Goal: Check status: Check status

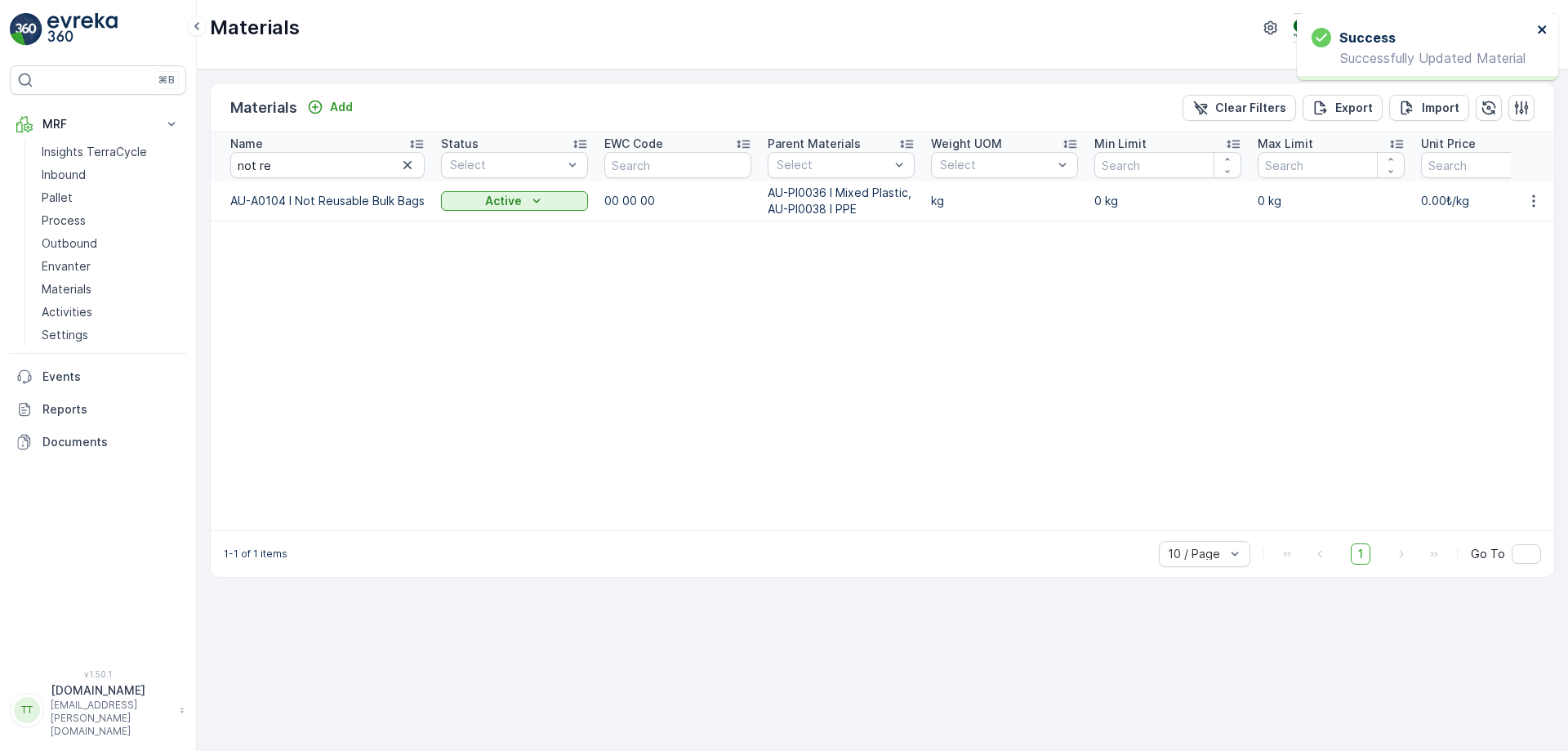
click at [1543, 31] on icon "close" at bounding box center [1541, 29] width 9 height 9
click at [1441, 31] on p "TerraCycle-AU03-Mambourin" at bounding box center [1405, 27] width 159 height 16
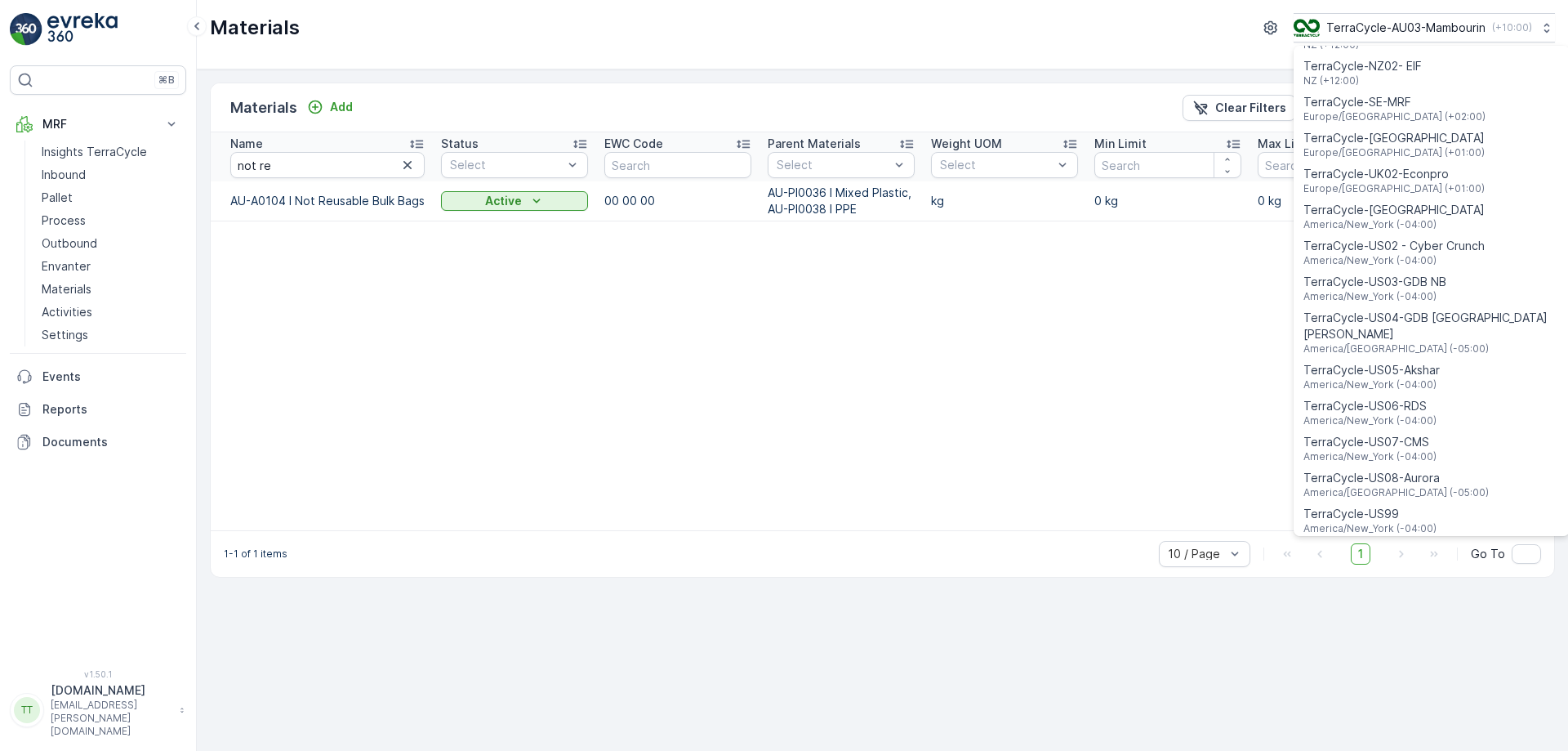
scroll to position [1174, 0]
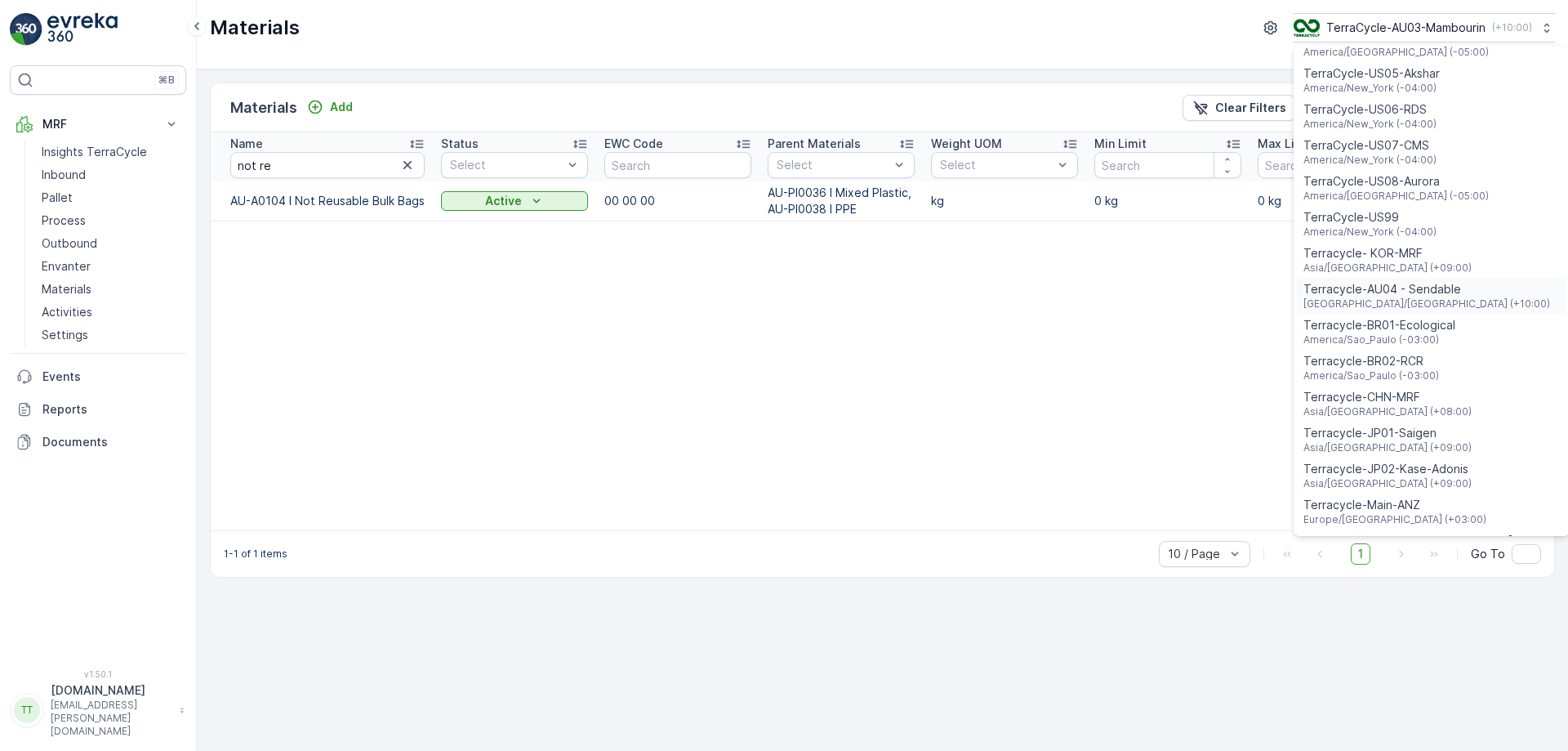
click at [1390, 281] on span "Terracycle-AU04 - Sendable" at bounding box center [1427, 288] width 246 height 16
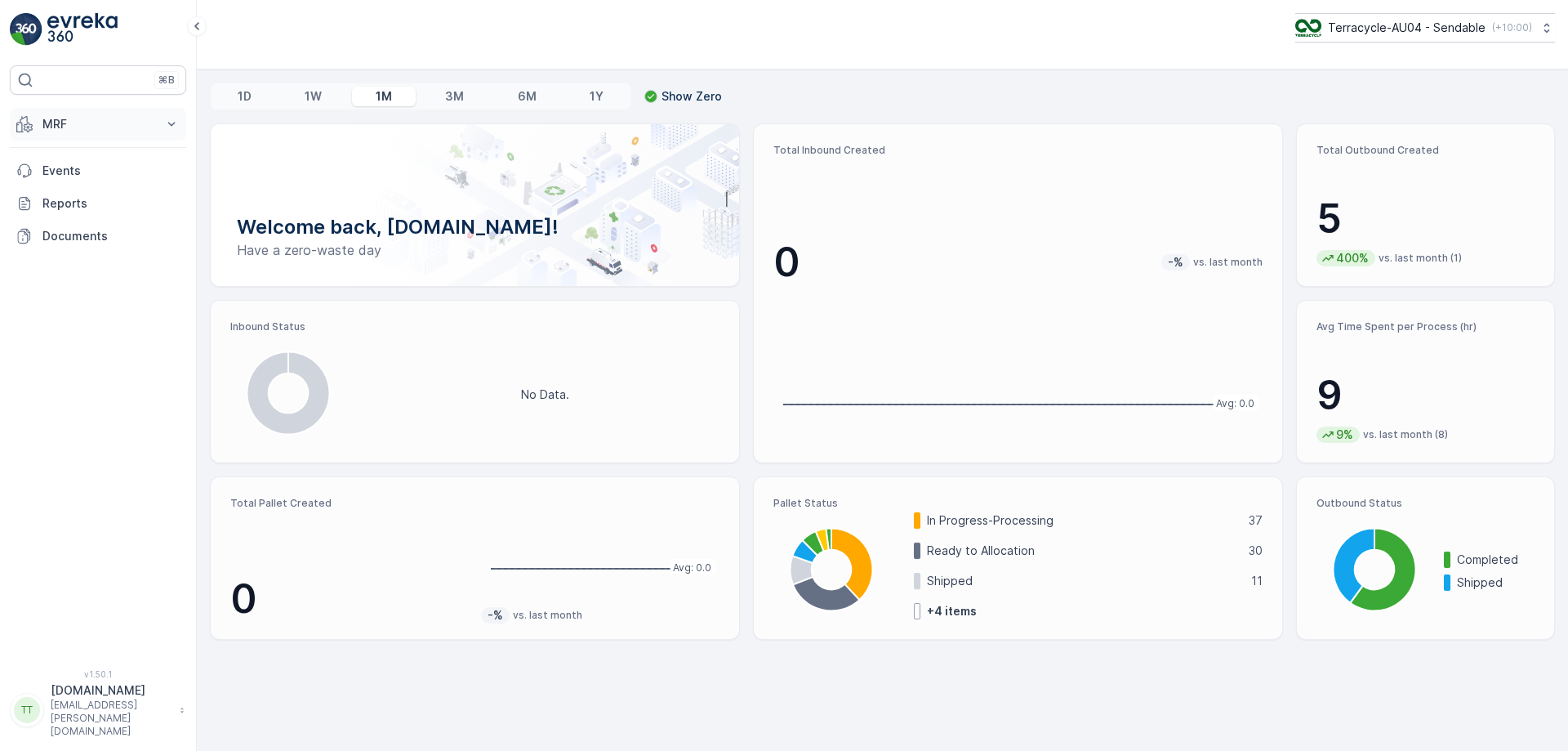
click at [85, 124] on p "MRF" at bounding box center [98, 123] width 111 height 16
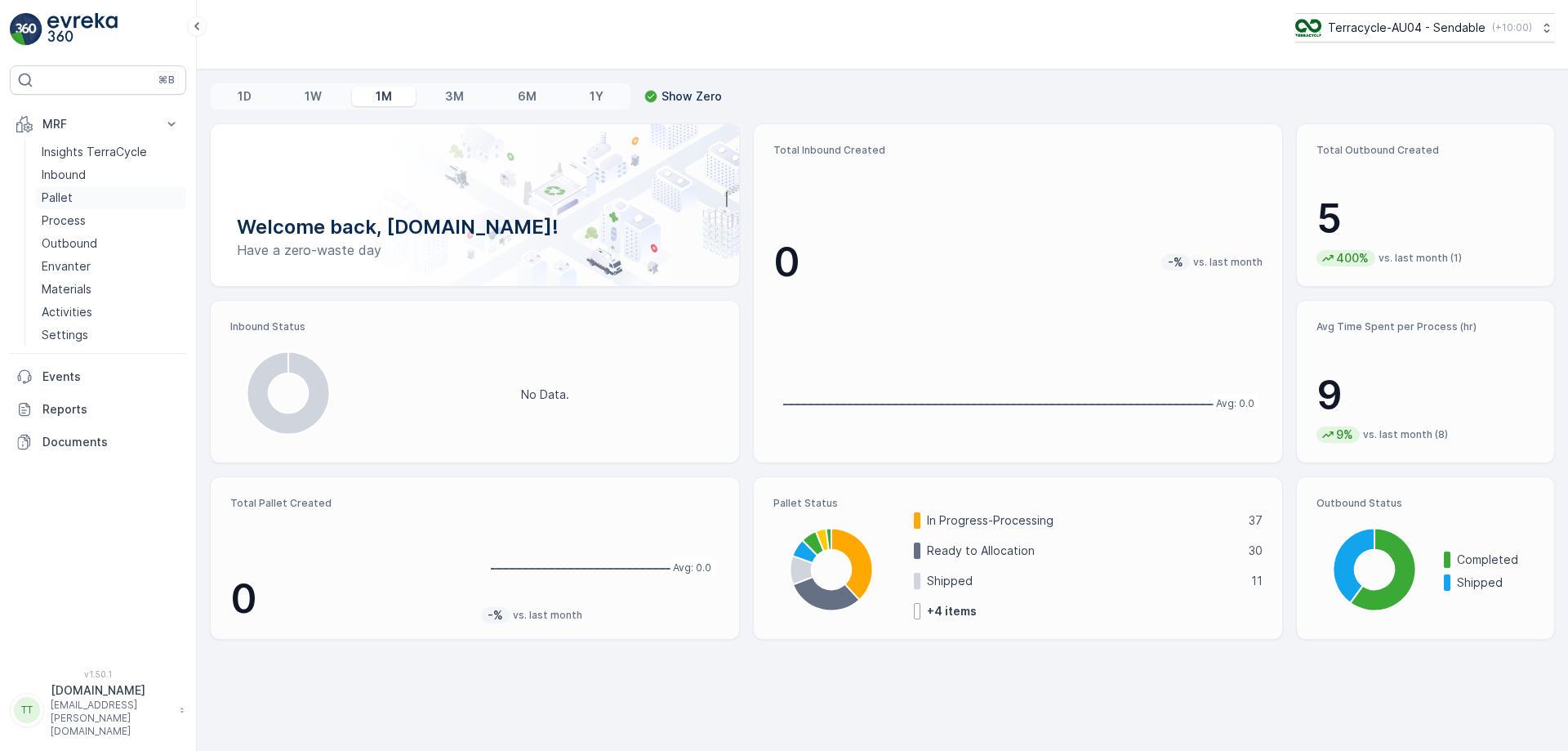
click at [79, 197] on link "Pallet" at bounding box center [110, 197] width 151 height 23
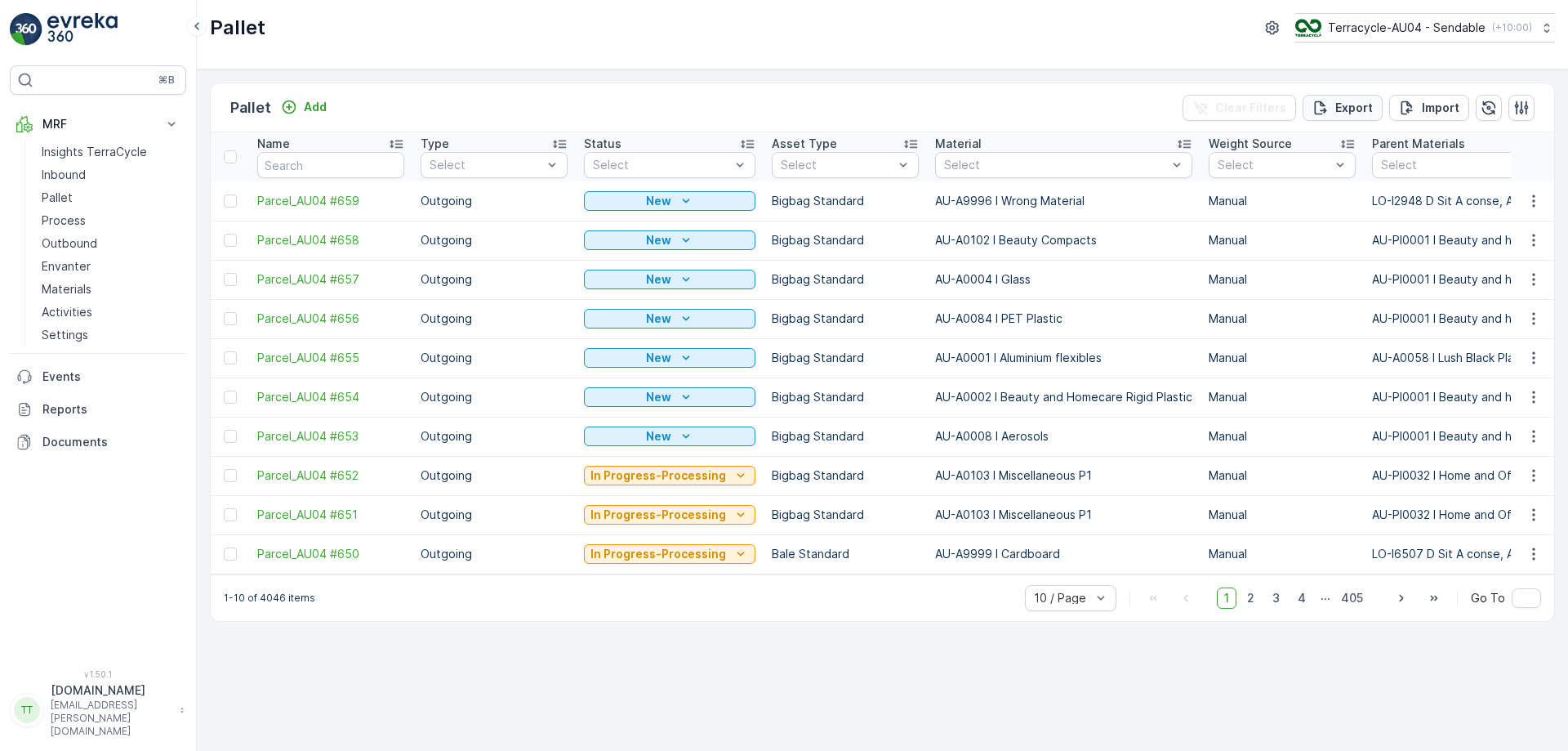
click at [1340, 113] on p "Export" at bounding box center [1355, 107] width 38 height 16
click at [1365, 90] on span "reports" at bounding box center [1436, 88] width 191 height 17
click at [87, 238] on p "Outbound" at bounding box center [69, 243] width 56 height 16
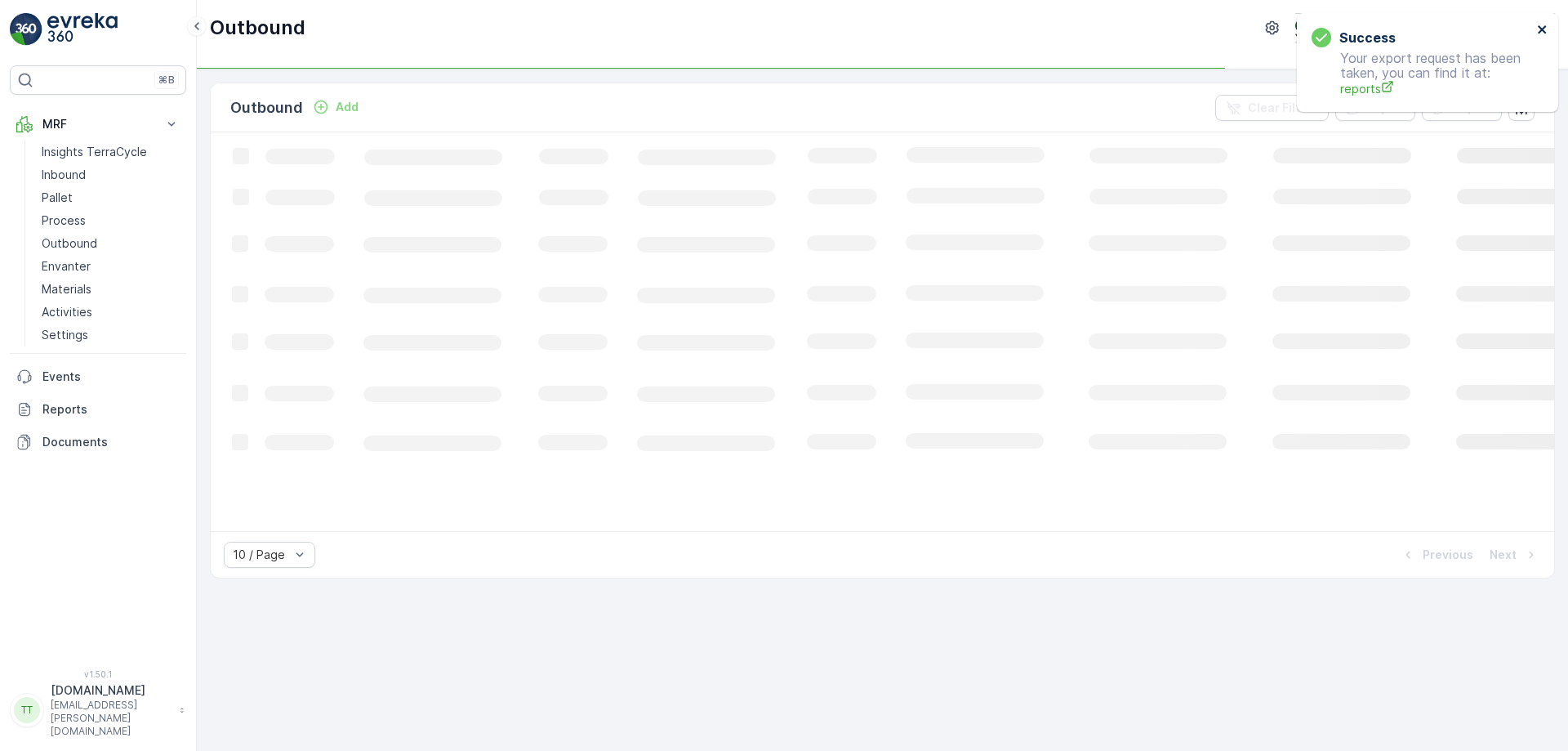
click at [1542, 27] on icon "close" at bounding box center [1541, 29] width 9 height 9
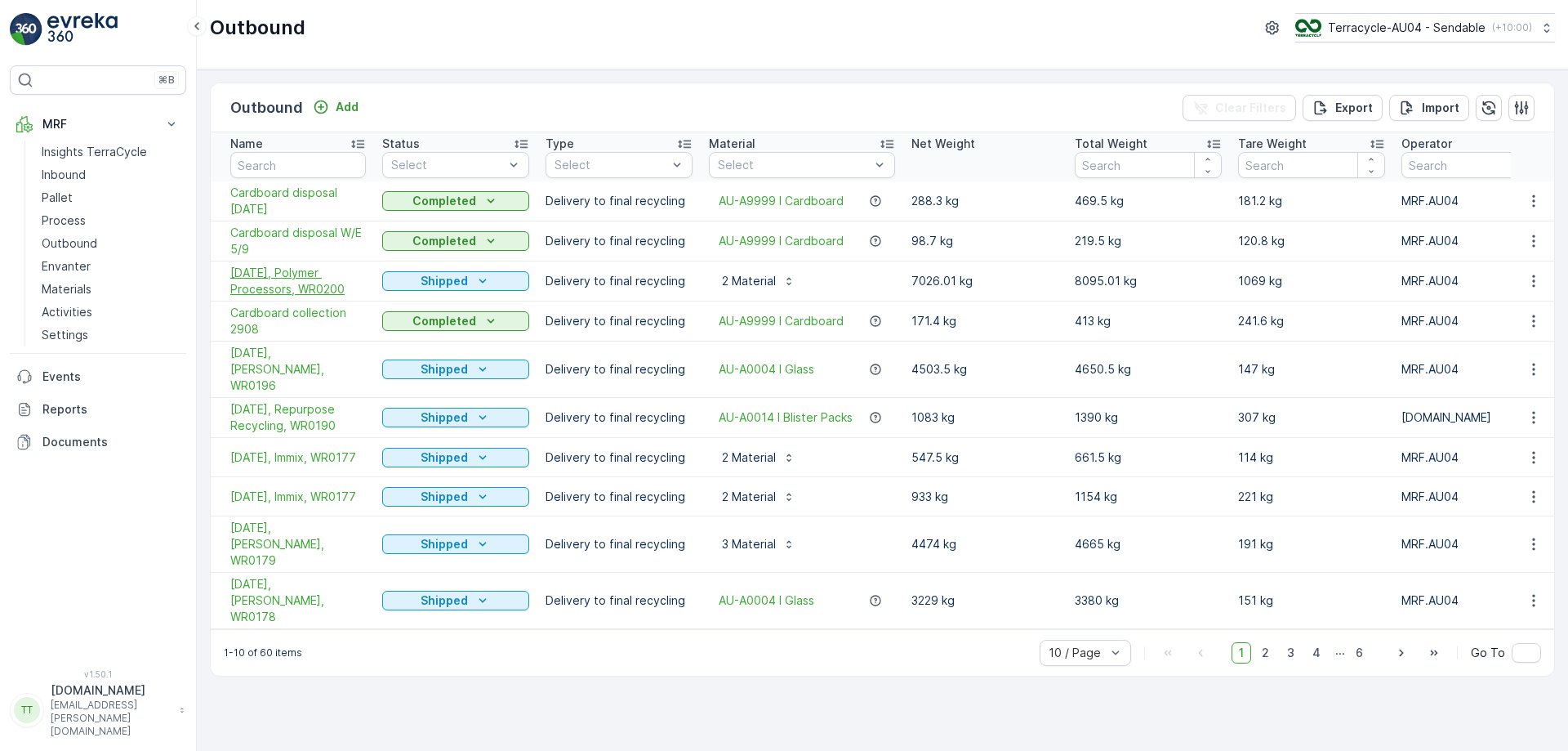
click at [296, 273] on span "03/09/2025, Polymer Processors, WR0200" at bounding box center [298, 281] width 136 height 32
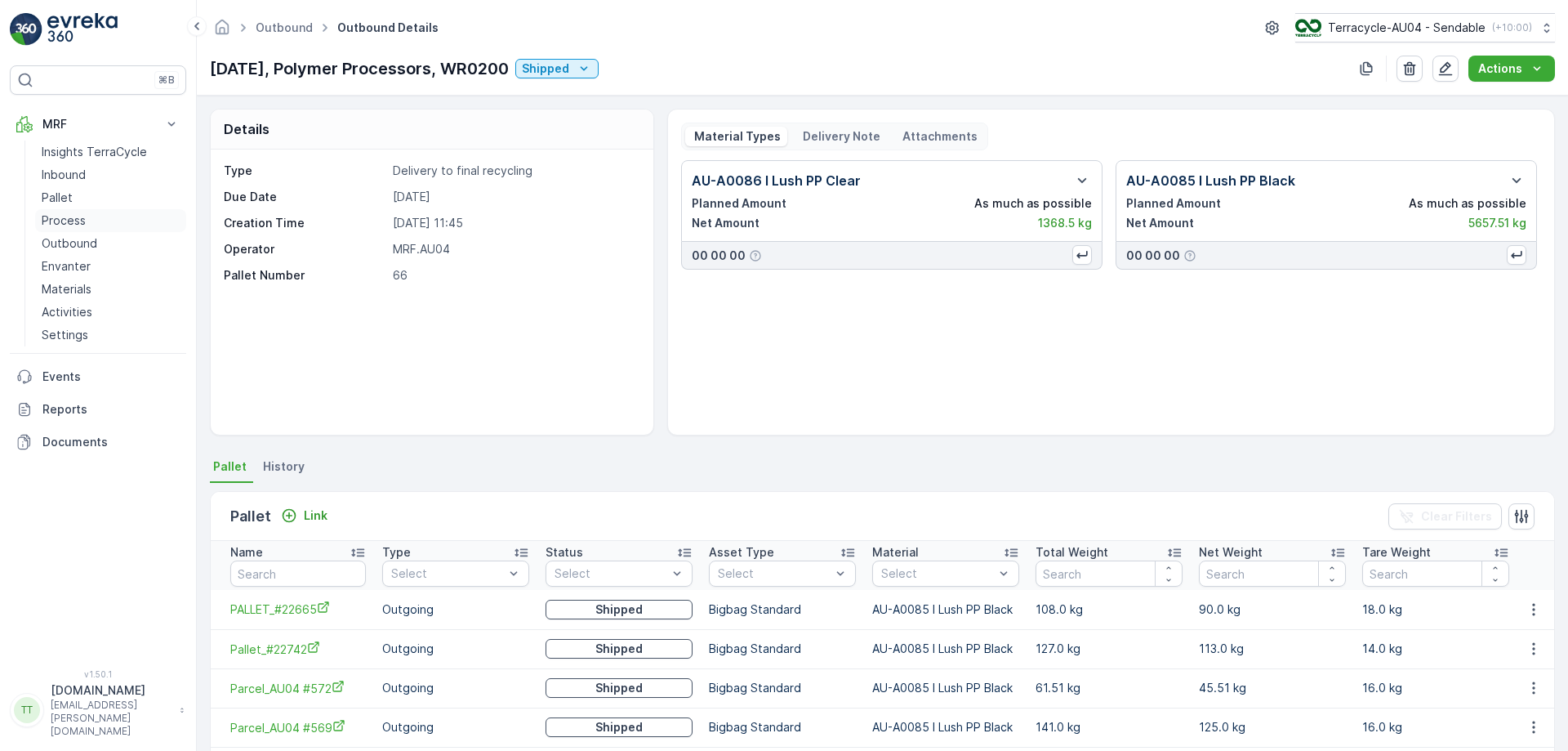
click at [80, 224] on p "Process" at bounding box center [64, 220] width 45 height 16
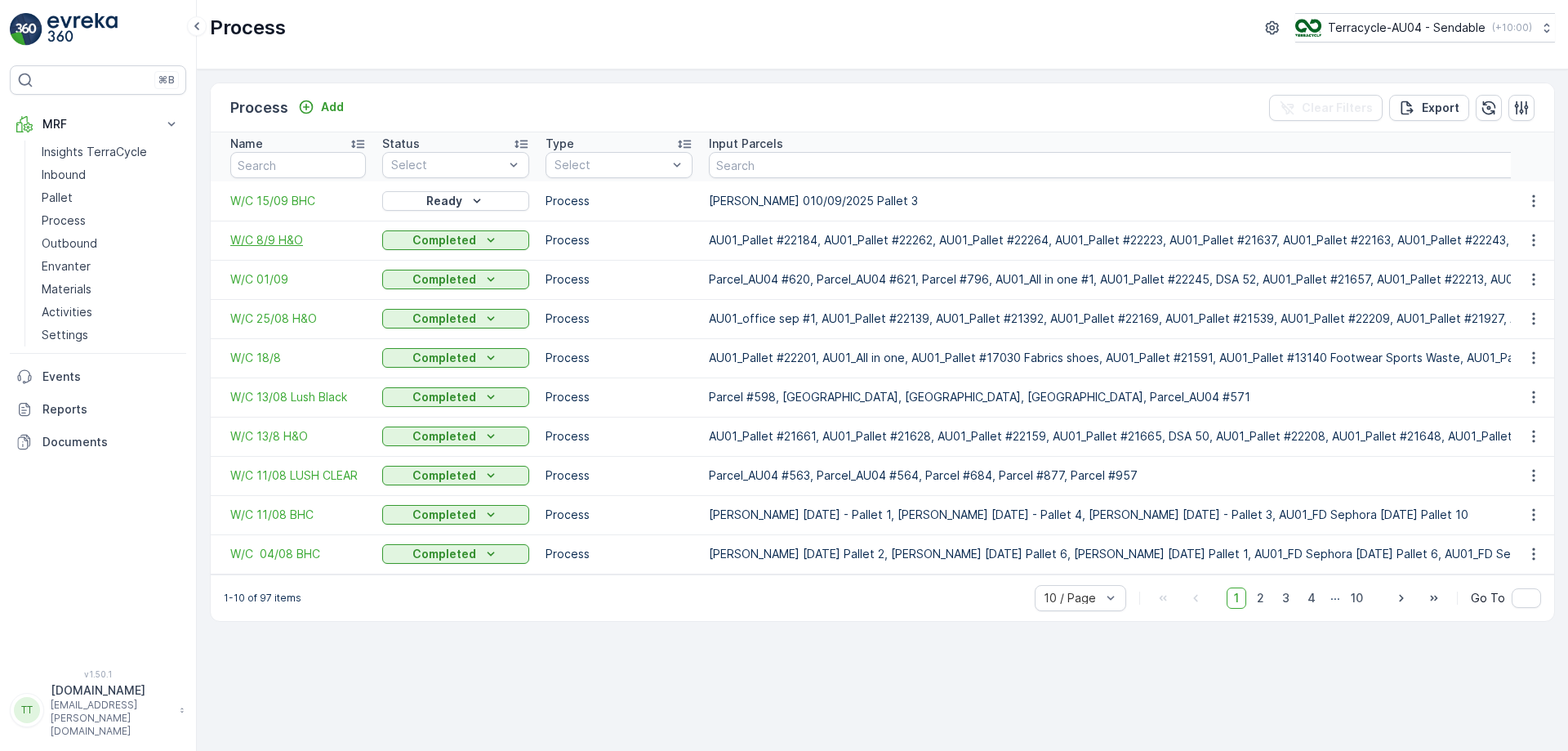
click at [288, 241] on span "W/C 8/9 H&O" at bounding box center [298, 240] width 136 height 16
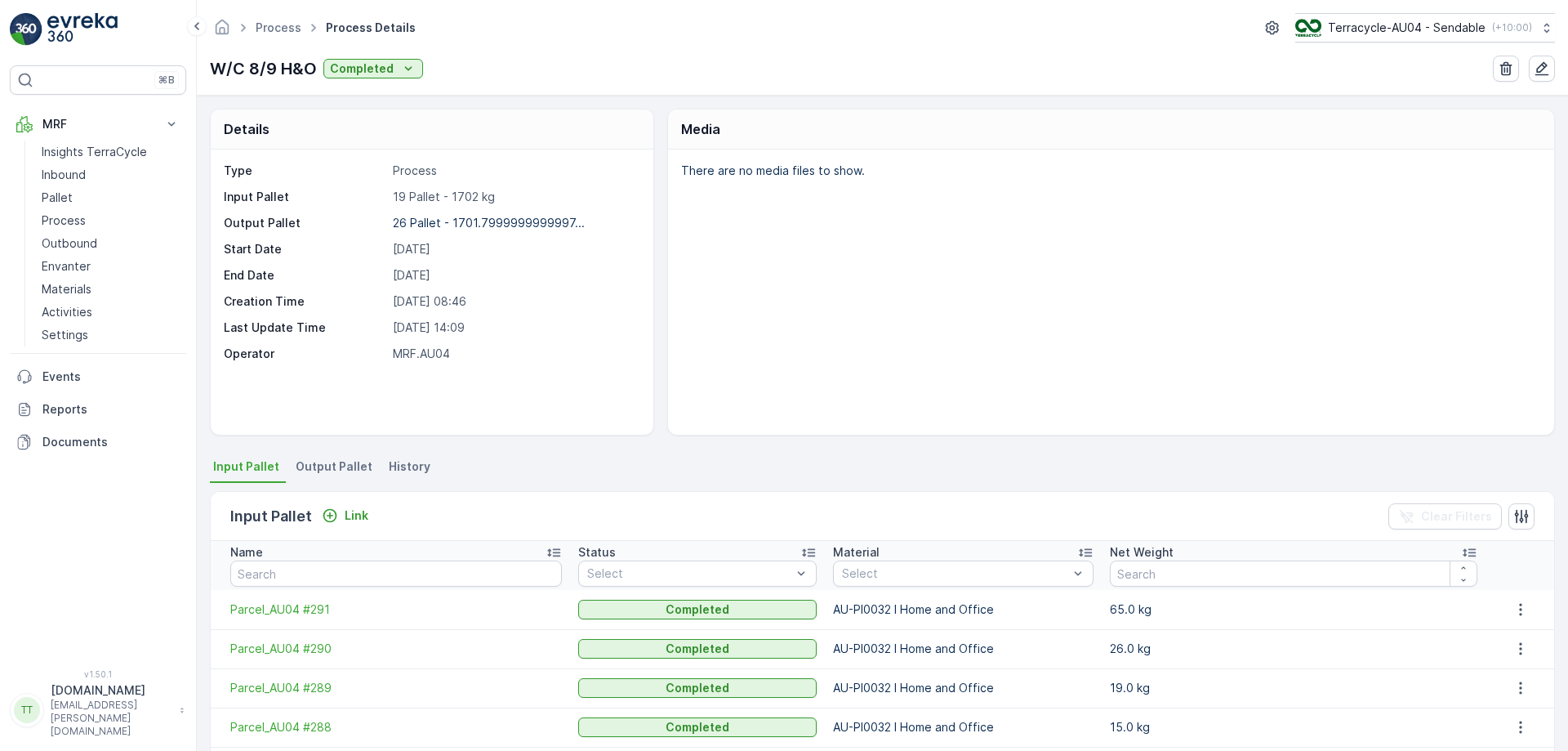
click at [329, 462] on span "Output Pallet" at bounding box center [334, 466] width 77 height 16
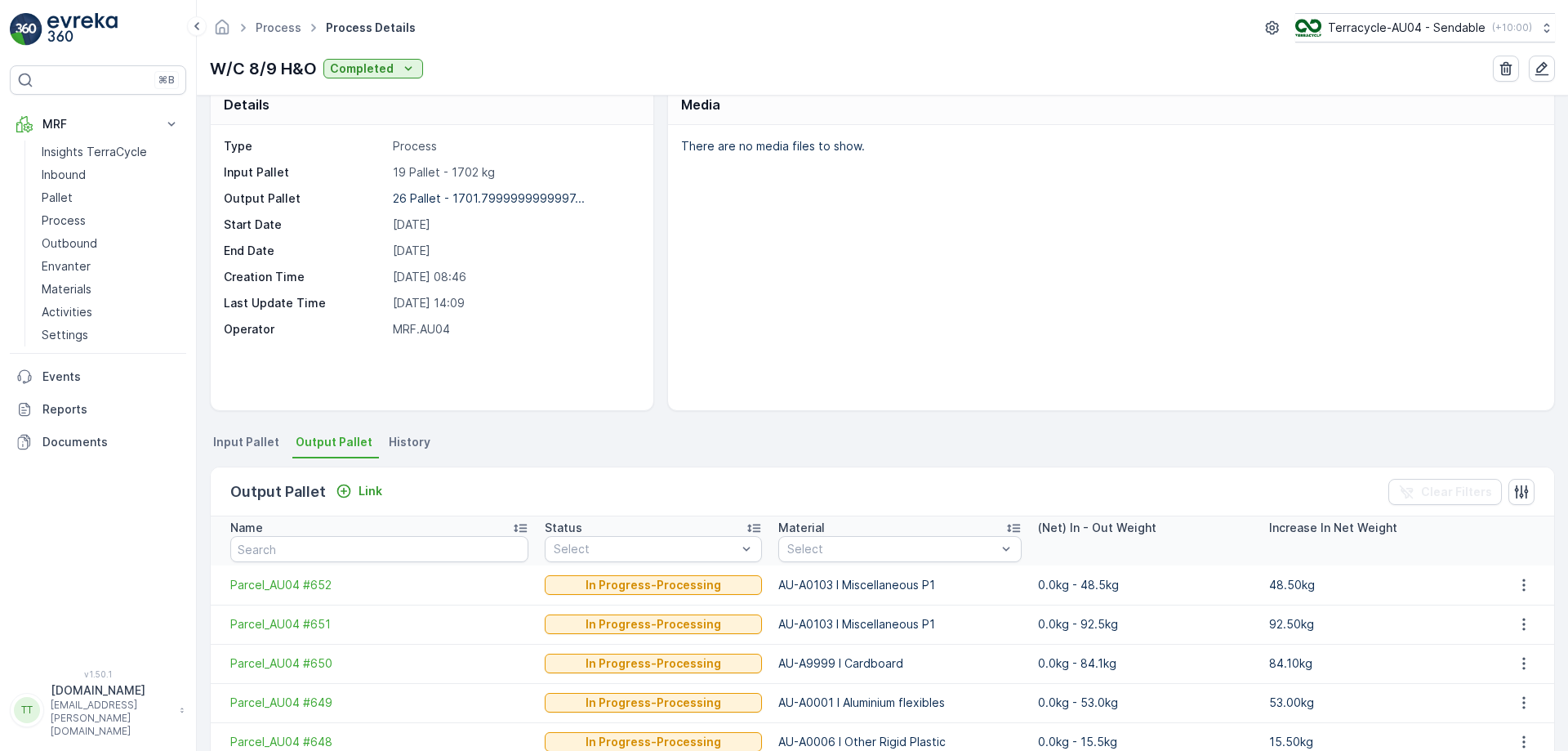
scroll to position [24, 0]
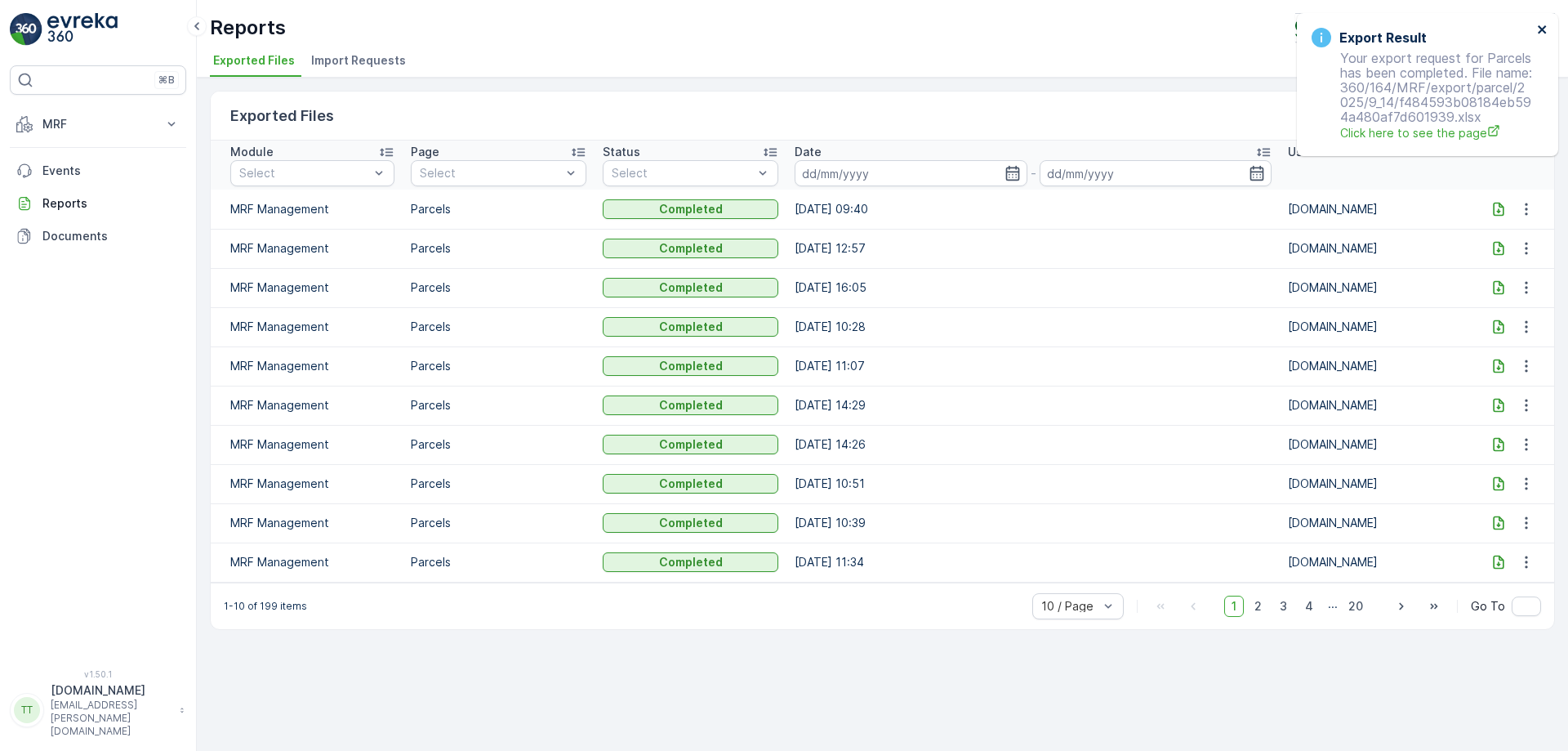
click at [1542, 27] on icon "close" at bounding box center [1541, 29] width 9 height 9
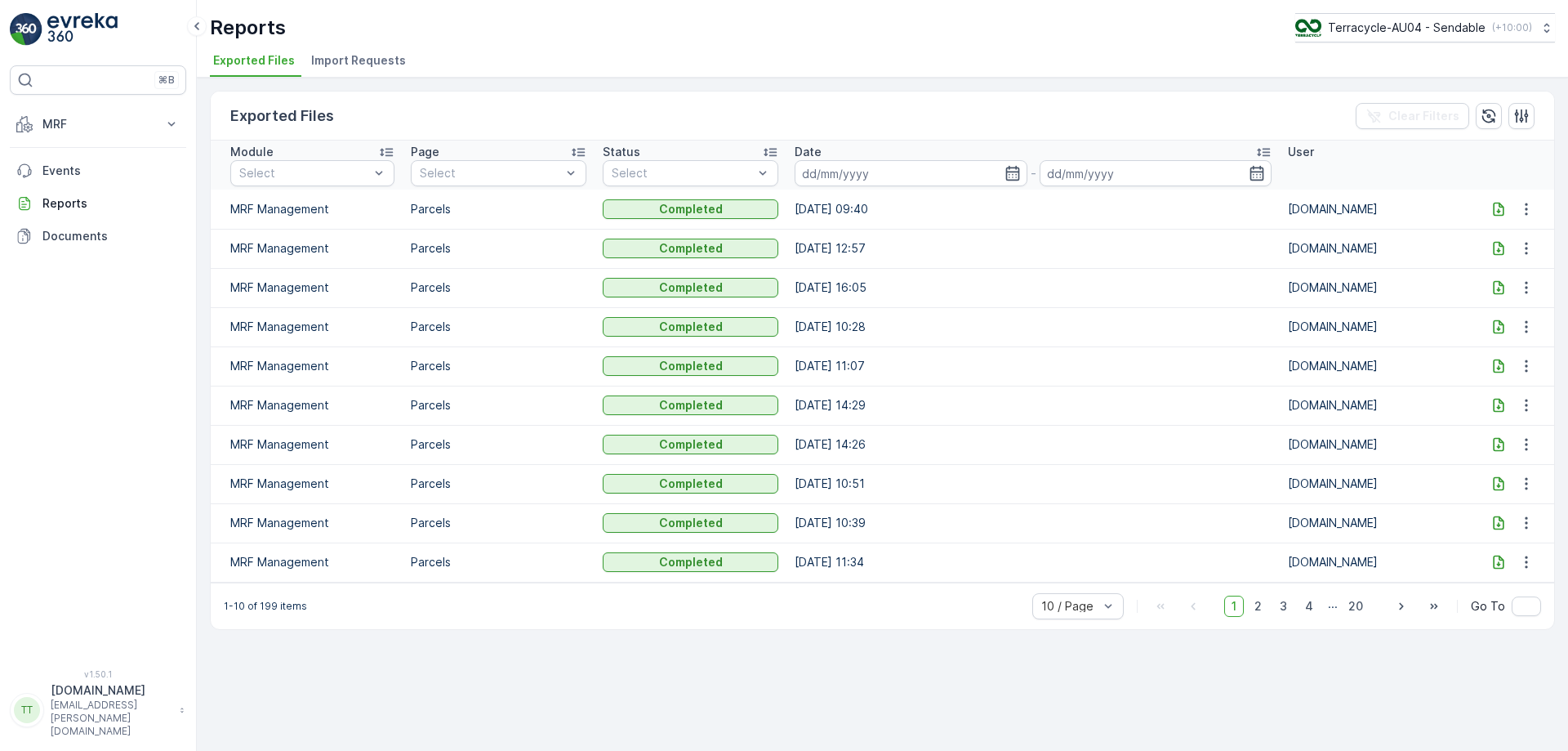
click at [1495, 215] on icon at bounding box center [1499, 209] width 10 height 14
